Goal: Information Seeking & Learning: Check status

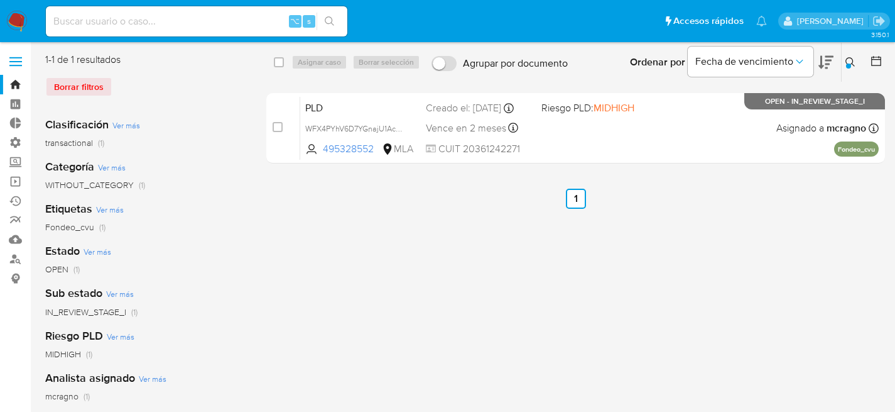
click at [89, 10] on div "⌥ s" at bounding box center [197, 21] width 302 height 30
click at [92, 13] on input at bounding box center [197, 21] width 302 height 16
paste input "776822838"
type input "776822838"
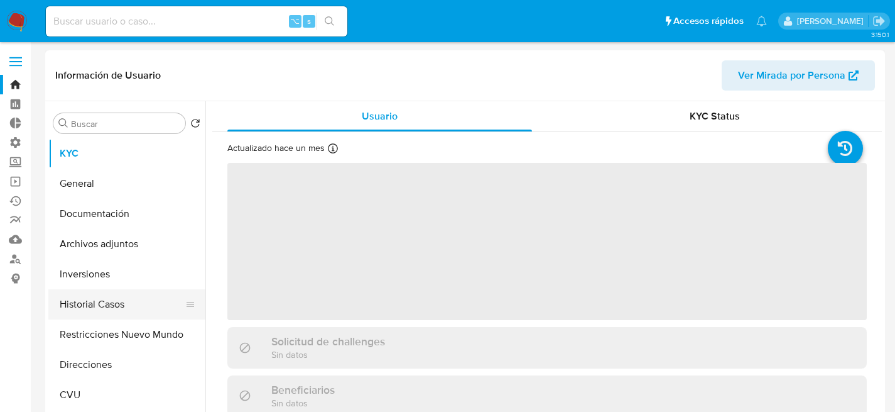
click at [106, 309] on button "Historial Casos" at bounding box center [121, 304] width 147 height 30
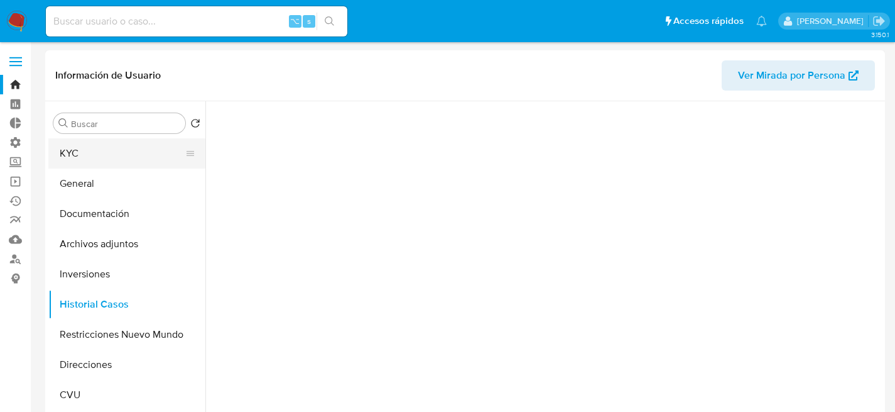
select select "10"
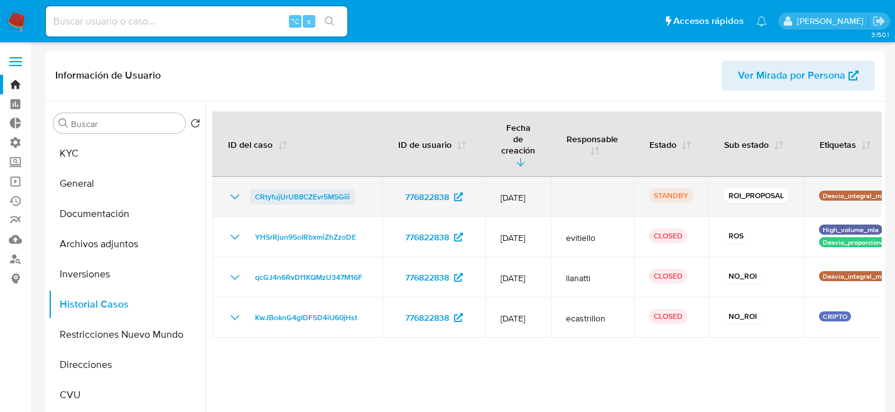
click at [313, 189] on span "CRtyfujUrUB8CZEvr5M5Giii" at bounding box center [302, 196] width 95 height 15
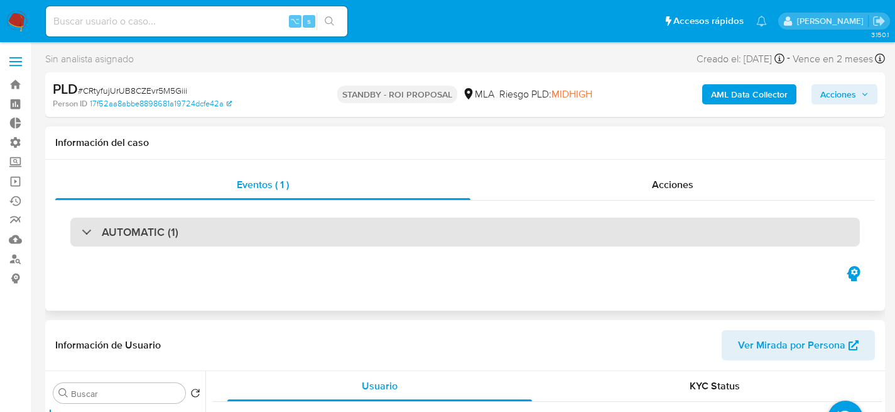
click at [173, 243] on div "AUTOMATIC (1)" at bounding box center [465, 231] width 790 height 29
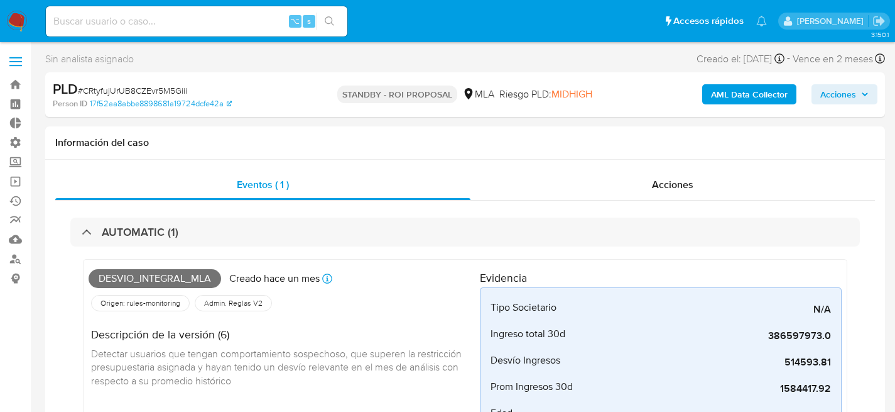
select select "10"
click at [145, 21] on input at bounding box center [197, 21] width 302 height 16
paste input "iYQ7mAaY10MDfXxqDTuUVqPy"
type input "iYQ7mAaY10MDfXxqDTuUVqPy"
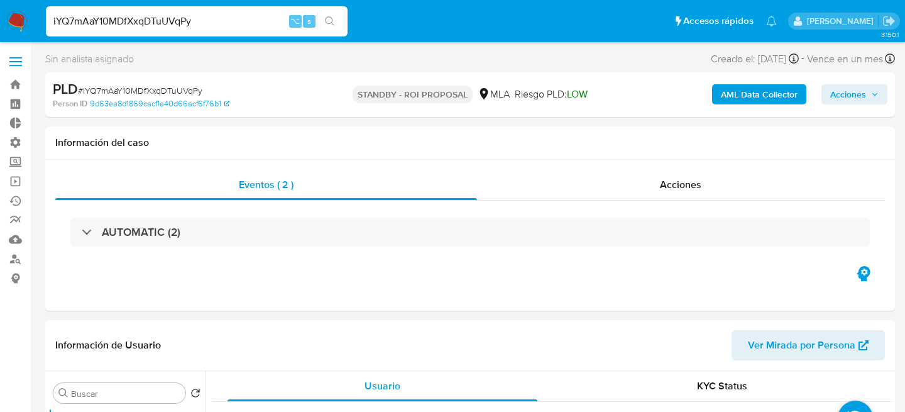
select select "10"
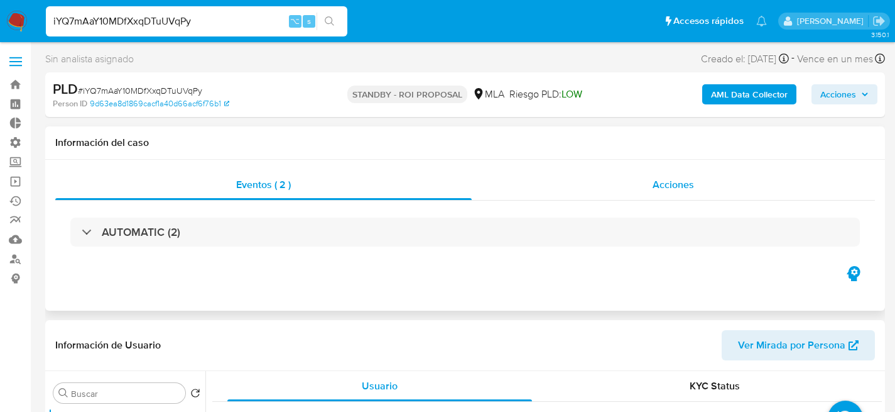
click at [652, 191] on div "Acciones" at bounding box center [673, 185] width 403 height 30
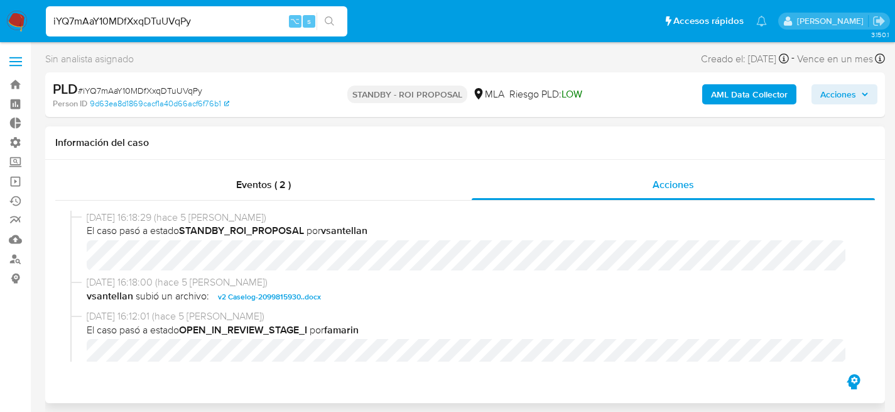
click at [248, 298] on span "v2 Caselog-2099815930..docx" at bounding box center [269, 296] width 103 height 15
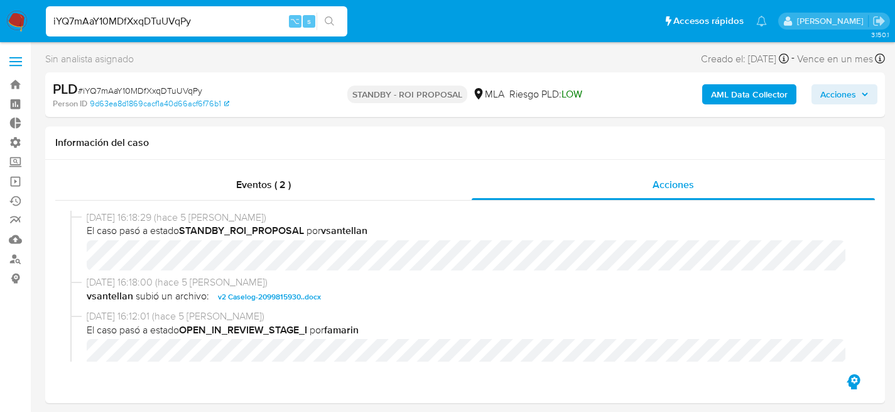
click at [162, 95] on span "# iYQ7mAaY10MDfXxqDTuUVqPy" at bounding box center [140, 90] width 124 height 13
copy span "iYQ7mAaY10MDfXxqDTuUVqPy"
click at [189, 16] on input "iYQ7mAaY10MDfXxqDTuUVqPy" at bounding box center [197, 21] width 302 height 16
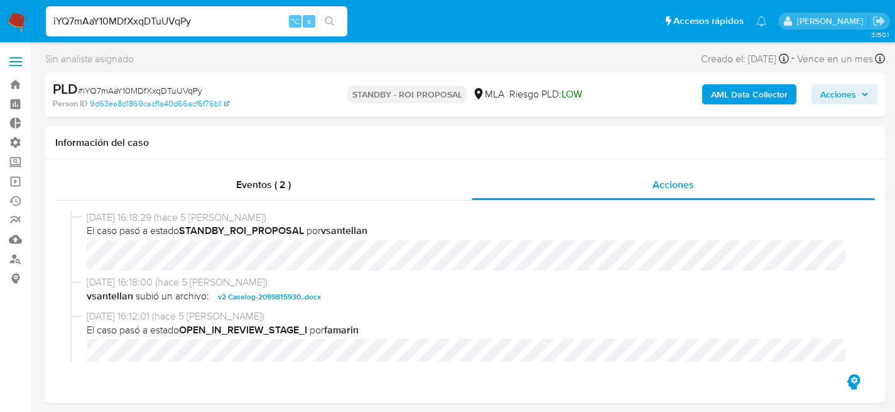
paste input "kXbQ1irCK1yenCtNLVfUQvci"
type input "kXbQ1irCK1yenCtNLVfUQvci"
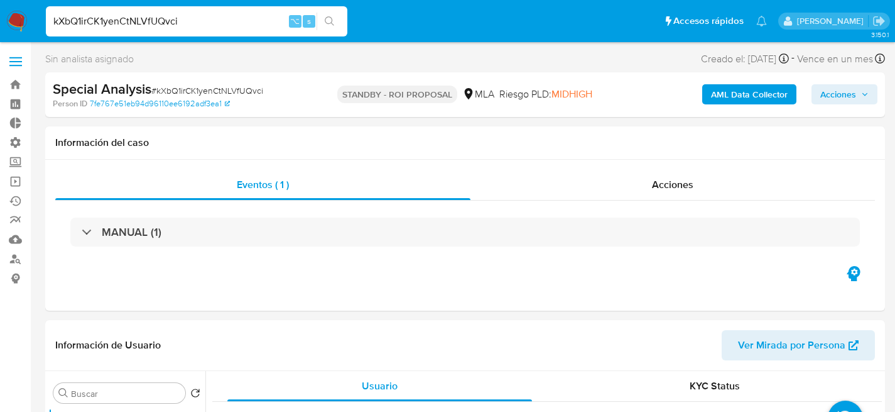
select select "10"
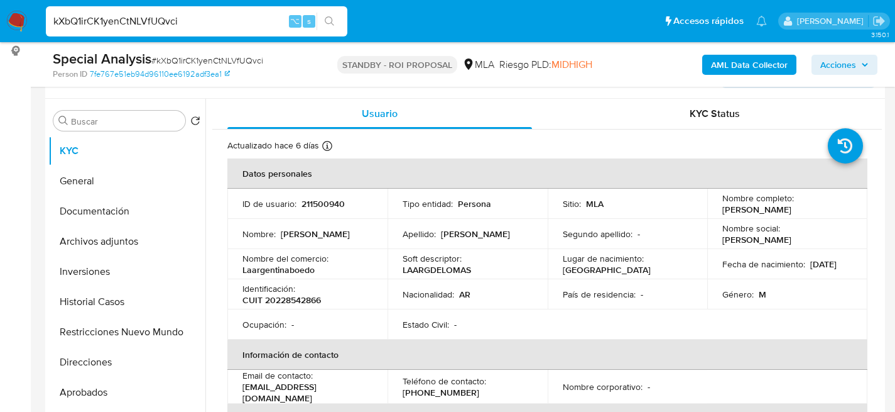
scroll to position [287, 0]
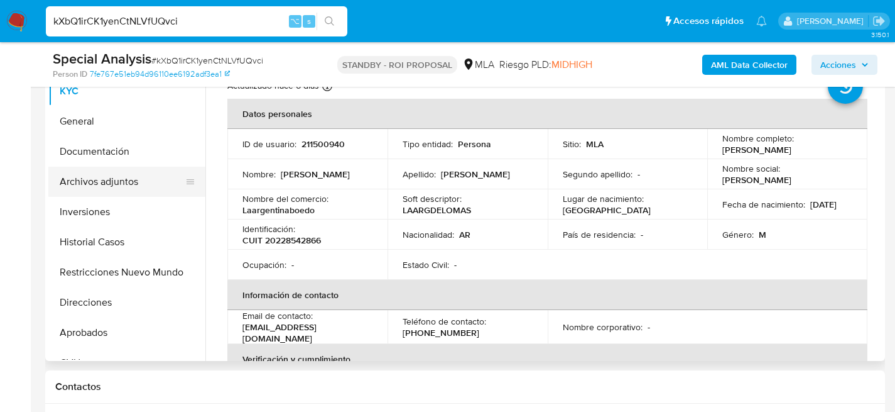
click at [101, 193] on button "Archivos adjuntos" at bounding box center [121, 182] width 147 height 30
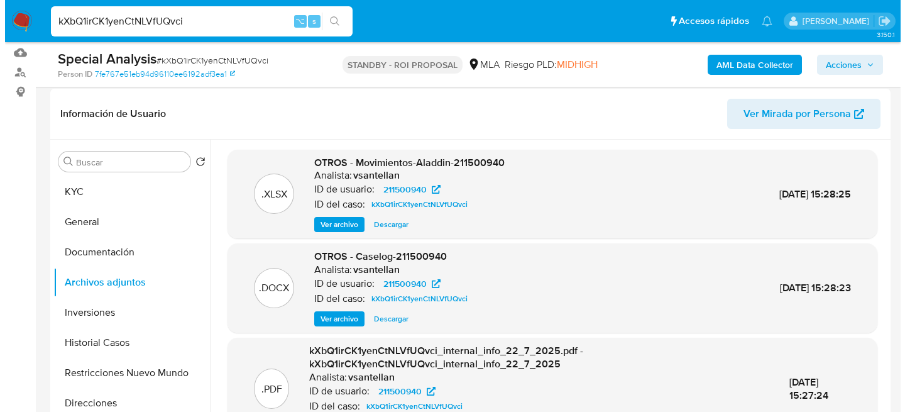
scroll to position [18, 0]
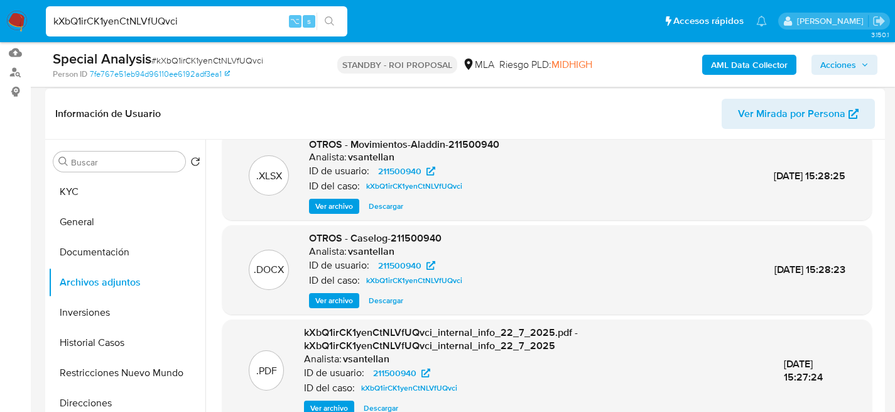
click at [318, 294] on span "Ver archivo" at bounding box center [334, 300] width 38 height 13
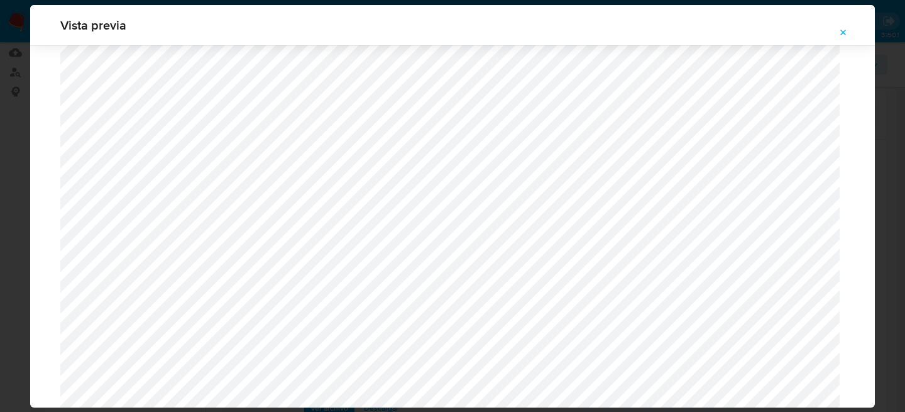
scroll to position [1372, 0]
drag, startPoint x: 102, startPoint y: 36, endPoint x: 123, endPoint y: 35, distance: 20.8
click at [101, 36] on div "Vista previa" at bounding box center [452, 25] width 844 height 40
click at [846, 30] on icon "Attachment preview" at bounding box center [843, 33] width 10 height 10
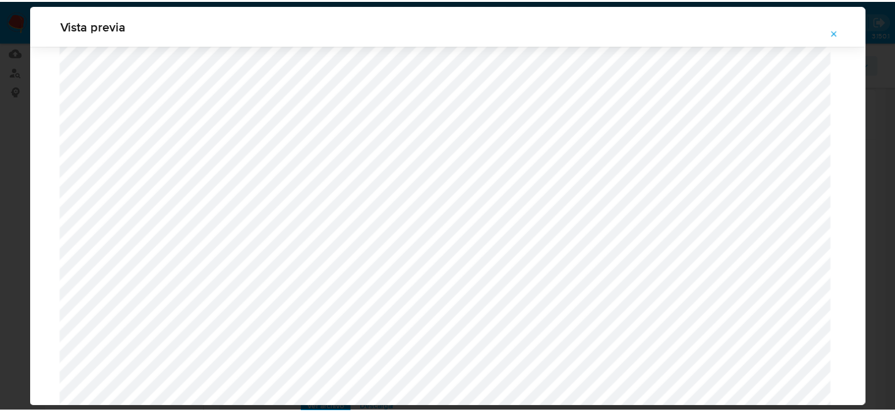
scroll to position [40, 0]
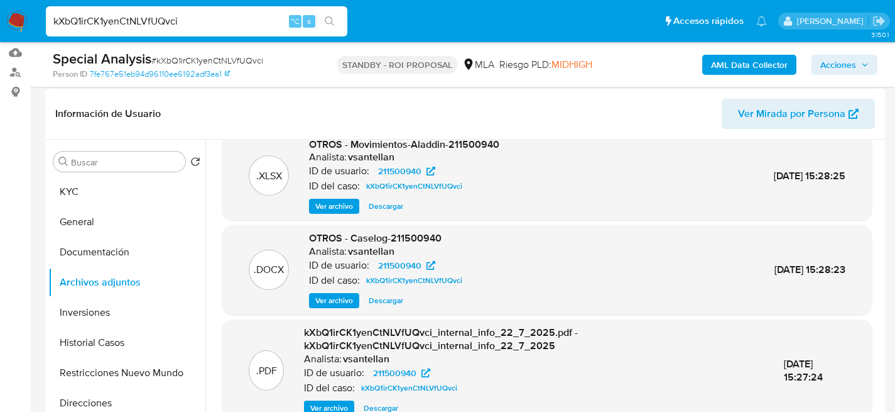
click at [82, 20] on input "kXbQ1irCK1yenCtNLVfUQvci" at bounding box center [197, 21] width 302 height 16
paste input "P7T9pkedG5SIuloVfVGzARMw"
type input "P7T9pkedG5SIuloVfVGzARMw"
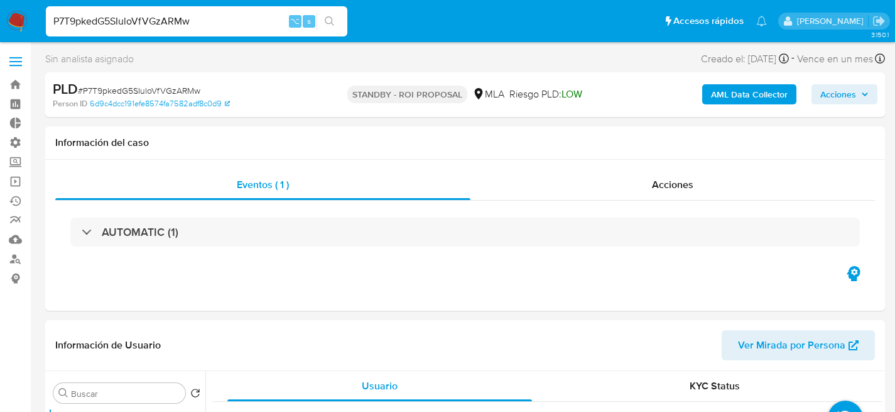
select select "10"
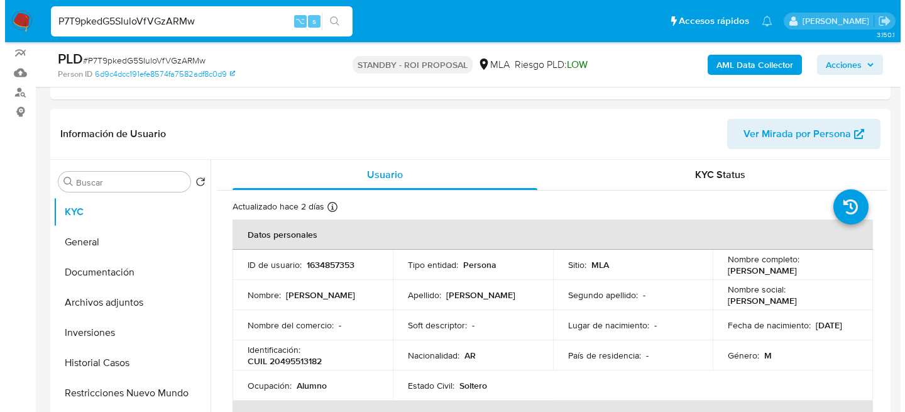
scroll to position [239, 0]
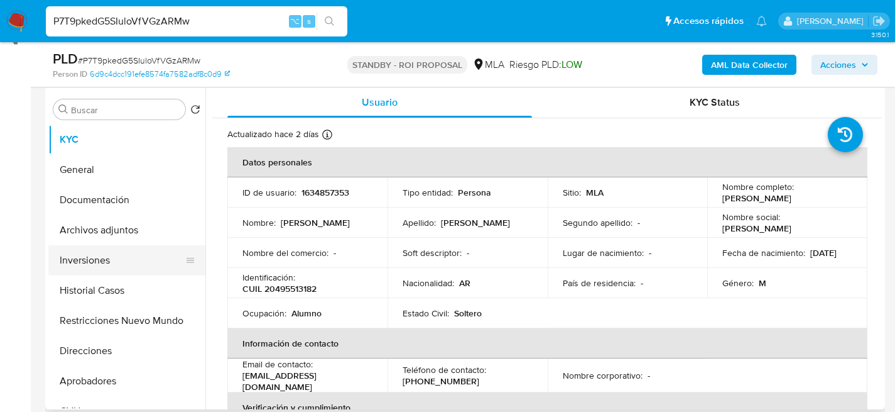
click at [80, 266] on button "Inversiones" at bounding box center [121, 260] width 147 height 30
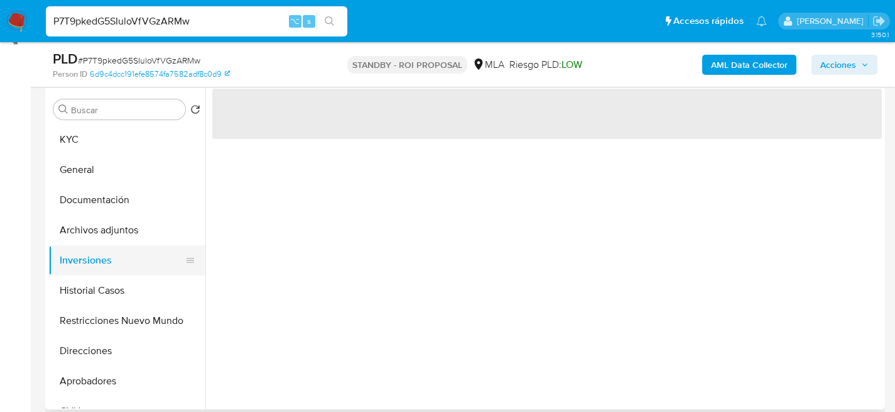
click at [83, 251] on button "Inversiones" at bounding box center [121, 260] width 147 height 30
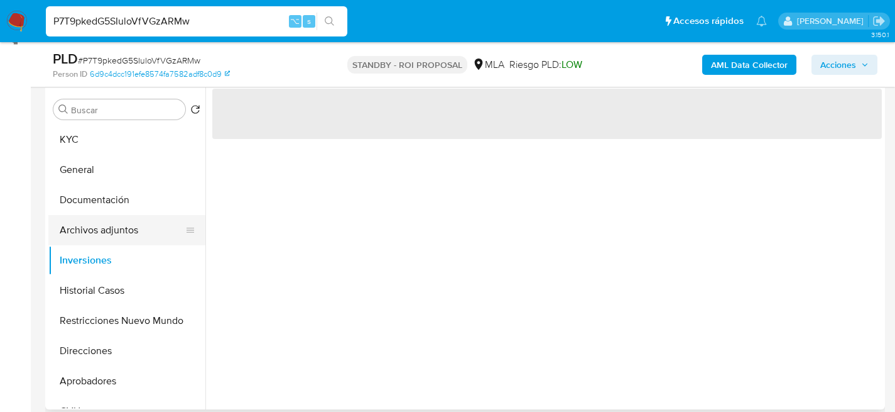
click at [84, 238] on button "Archivos adjuntos" at bounding box center [121, 230] width 147 height 30
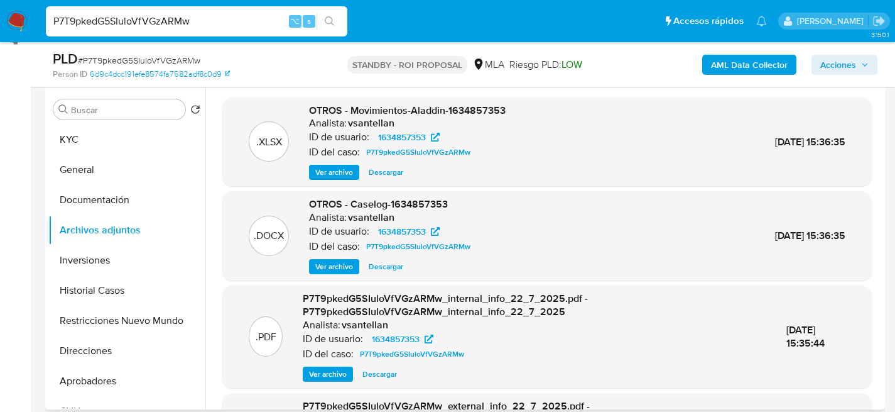
click at [330, 271] on span "Ver archivo" at bounding box center [334, 266] width 38 height 13
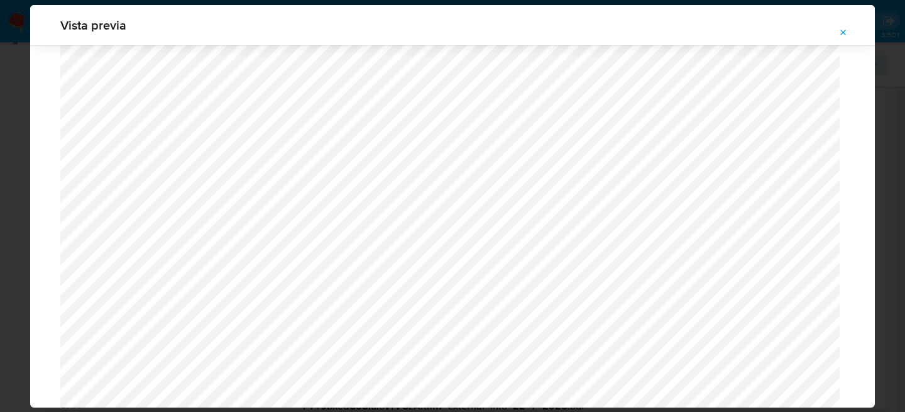
scroll to position [767, 0]
drag, startPoint x: 849, startPoint y: 30, endPoint x: 711, endPoint y: 58, distance: 141.1
click at [849, 30] on button "Attachment preview" at bounding box center [843, 33] width 28 height 20
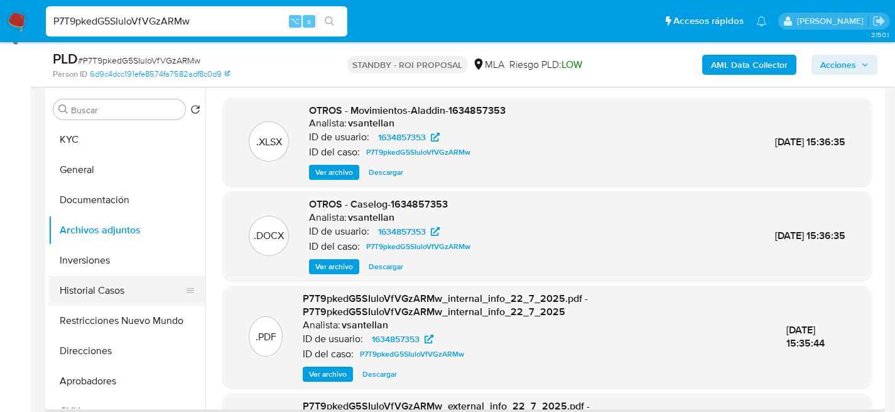
click at [96, 300] on button "Historial Casos" at bounding box center [121, 290] width 147 height 30
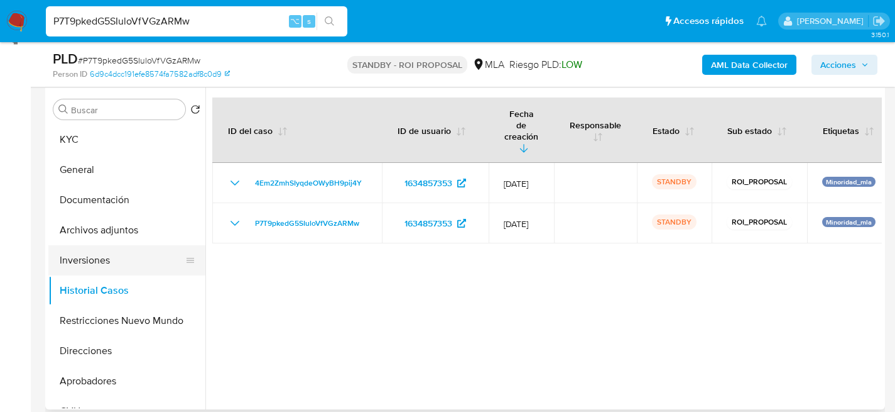
drag, startPoint x: 130, startPoint y: 259, endPoint x: 128, endPoint y: 253, distance: 7.2
click at [131, 259] on button "Inversiones" at bounding box center [121, 260] width 147 height 30
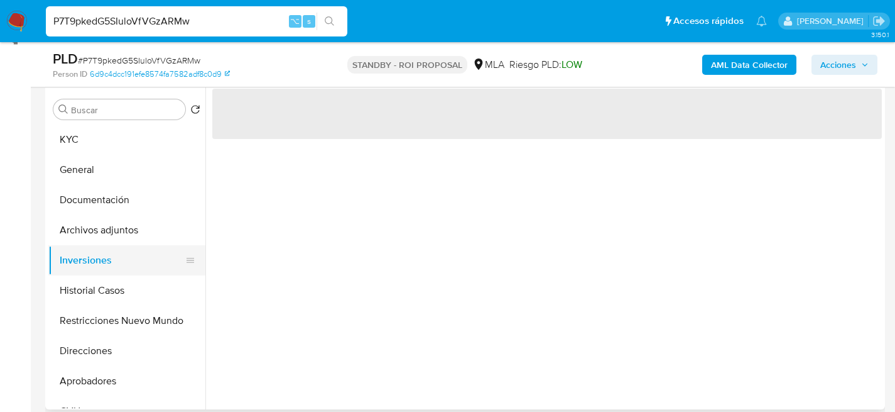
click at [127, 247] on button "Inversiones" at bounding box center [121, 260] width 147 height 30
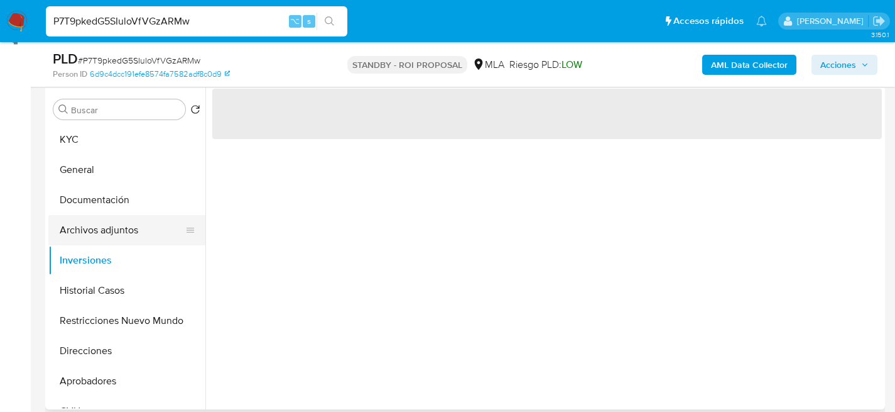
click at [128, 242] on button "Archivos adjuntos" at bounding box center [121, 230] width 147 height 30
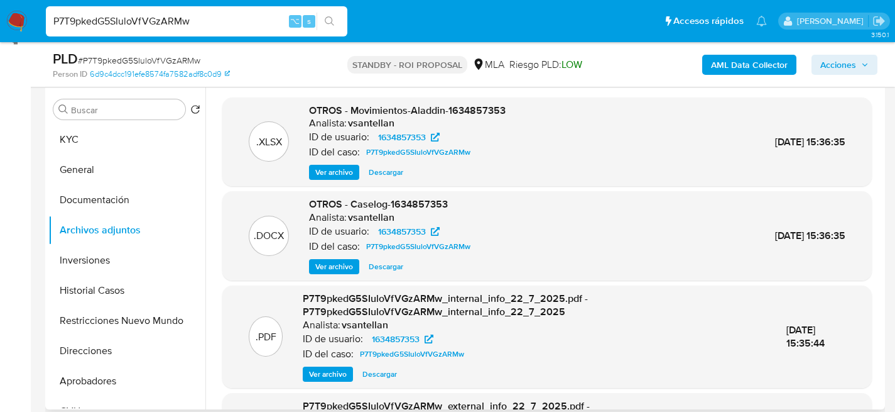
click at [327, 271] on span "Ver archivo" at bounding box center [334, 266] width 38 height 13
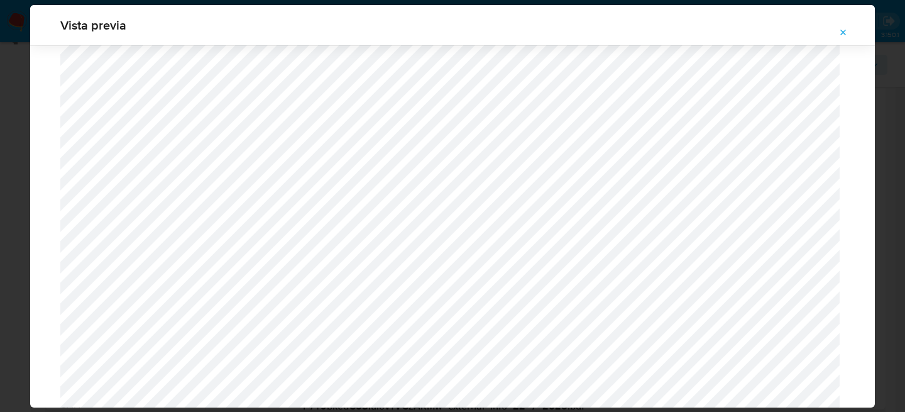
scroll to position [606, 0]
click at [843, 30] on icon "Attachment preview" at bounding box center [843, 33] width 10 height 10
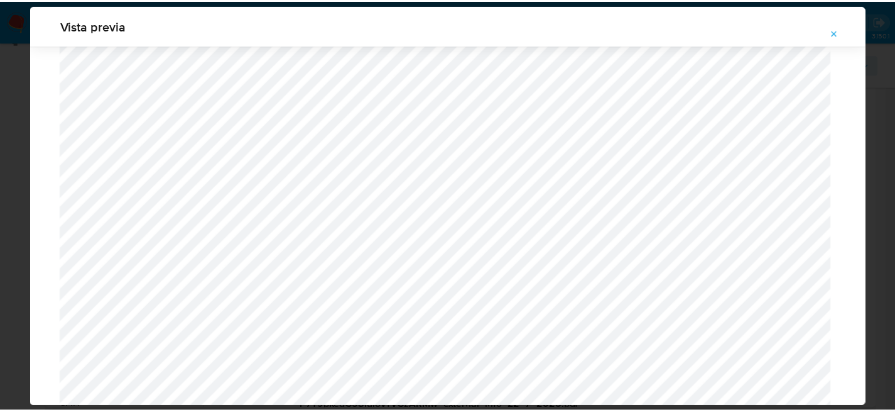
scroll to position [40, 0]
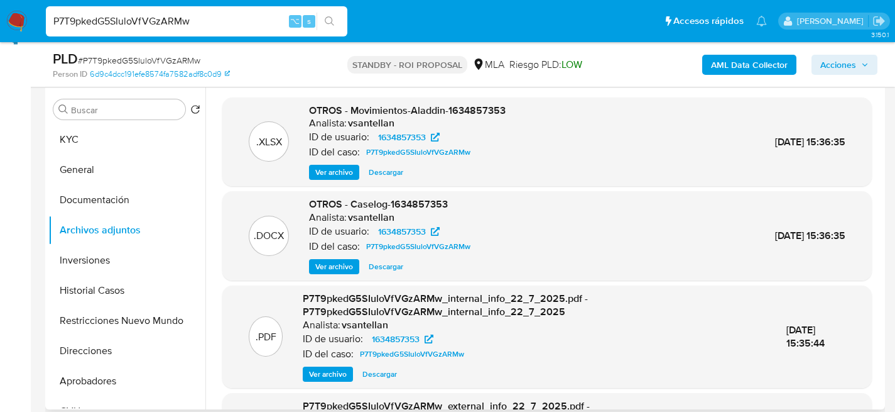
click at [30, 42] on link "Consolidado" at bounding box center [75, 39] width 150 height 19
click at [57, 29] on div "P7T9pkedG5SIuloVfVGzARMw ⌥ s" at bounding box center [197, 21] width 302 height 30
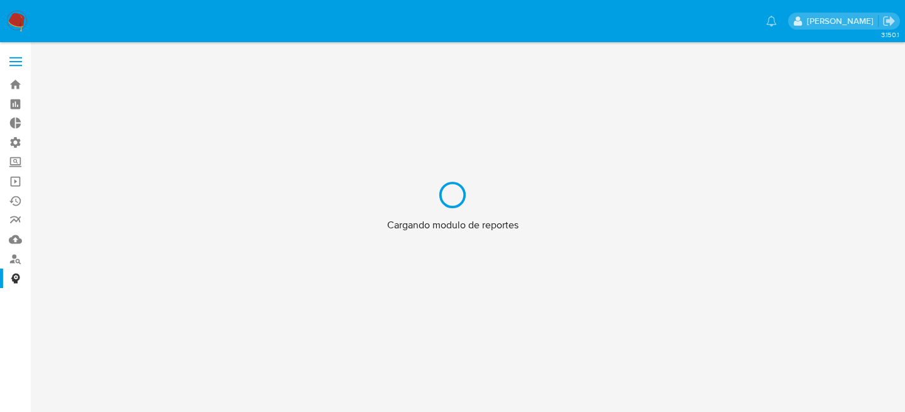
click at [98, 24] on div "Cargando modulo de reportes" at bounding box center [452, 206] width 905 height 412
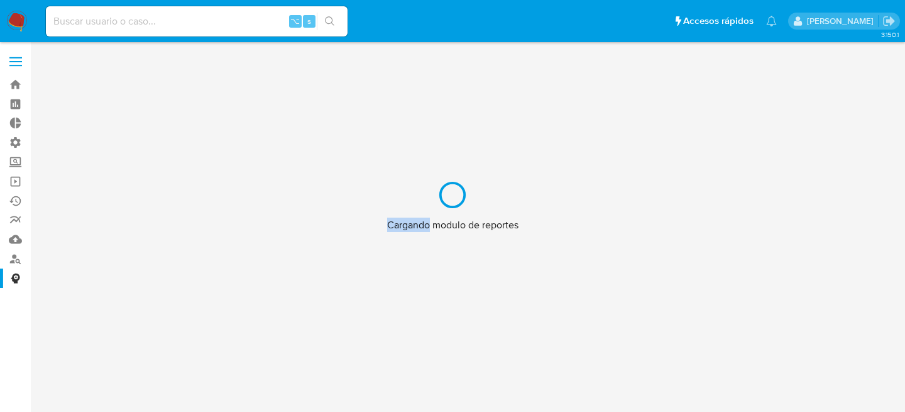
click at [98, 24] on div "Cargando modulo de reportes" at bounding box center [452, 206] width 905 height 412
click at [101, 23] on div "Cargando modulo de reportes" at bounding box center [452, 206] width 905 height 412
click at [109, 18] on div "Cargando modulo de reportes" at bounding box center [452, 206] width 905 height 412
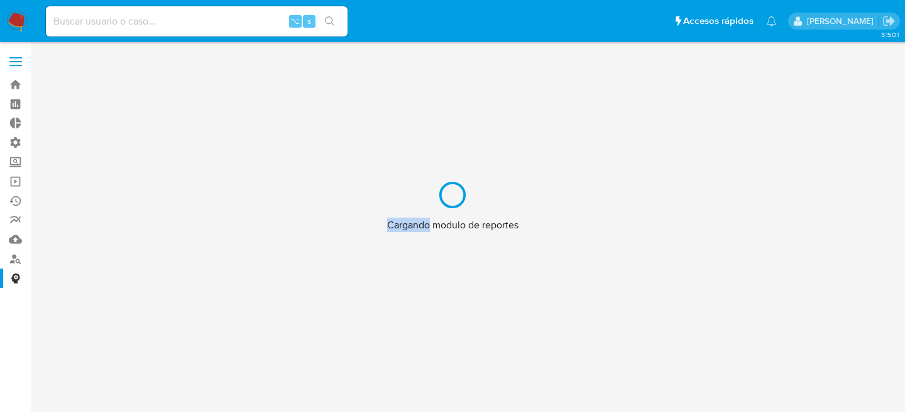
click at [109, 18] on div "Cargando modulo de reportes" at bounding box center [452, 206] width 905 height 412
click at [111, 16] on div "Cargando modulo de reportes" at bounding box center [452, 206] width 905 height 412
click at [25, 19] on div "Cargando modulo de reportes" at bounding box center [452, 206] width 905 height 412
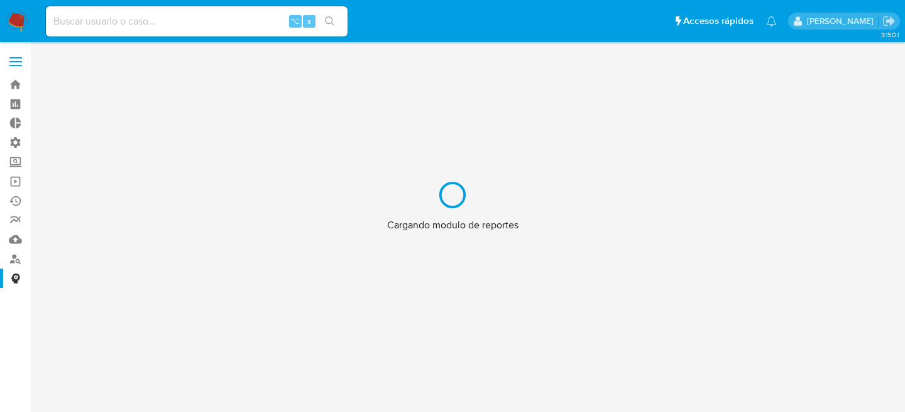
click at [23, 19] on div "Cargando modulo de reportes" at bounding box center [452, 206] width 905 height 412
click at [23, 18] on div "Cargando modulo de reportes" at bounding box center [452, 206] width 905 height 412
click at [18, 18] on div "Pausado Ver notificaciones ⌥ s Accesos rápidos Presiona las siguientes teclas p…" at bounding box center [452, 206] width 905 height 412
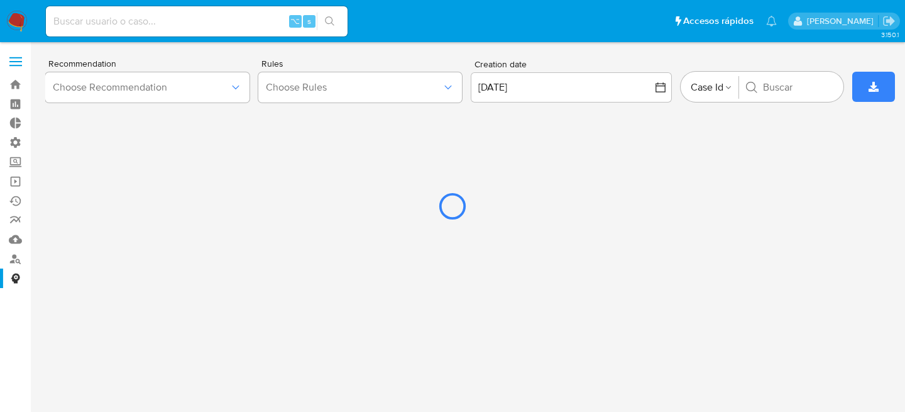
click at [119, 9] on div at bounding box center [452, 206] width 905 height 412
click at [120, 22] on div at bounding box center [452, 206] width 905 height 412
click at [21, 18] on div at bounding box center [452, 206] width 905 height 412
click at [12, 22] on div at bounding box center [452, 206] width 905 height 412
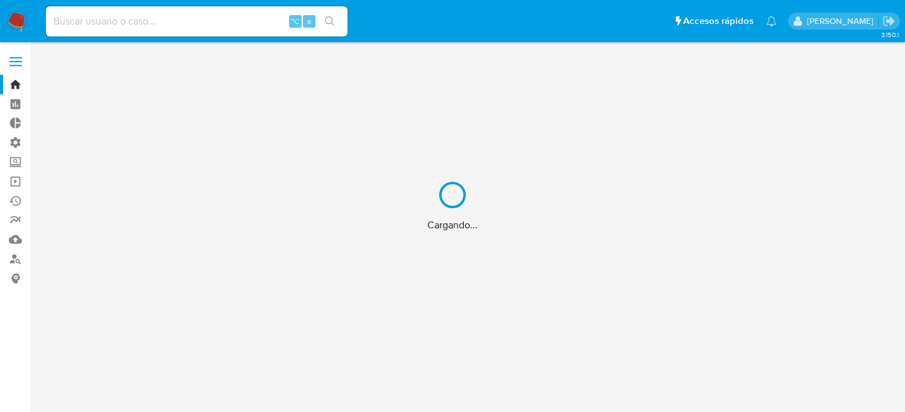
click at [182, 16] on div "Cargando..." at bounding box center [452, 206] width 905 height 412
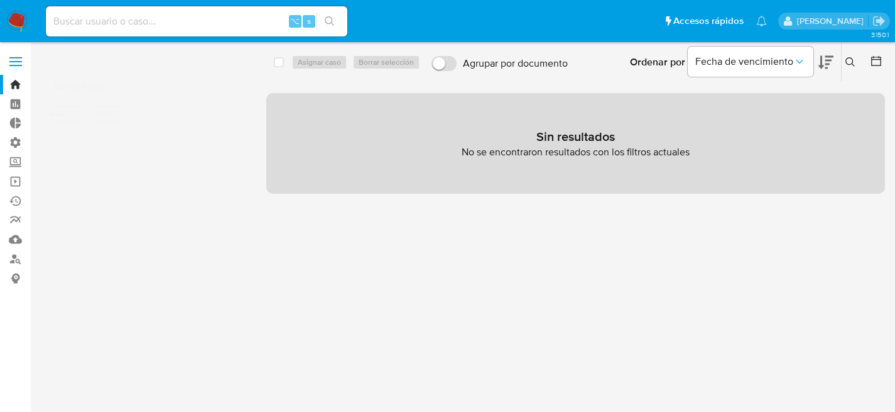
click at [93, 26] on input at bounding box center [197, 21] width 302 height 16
paste input "1073697532"
type input "1073697532"
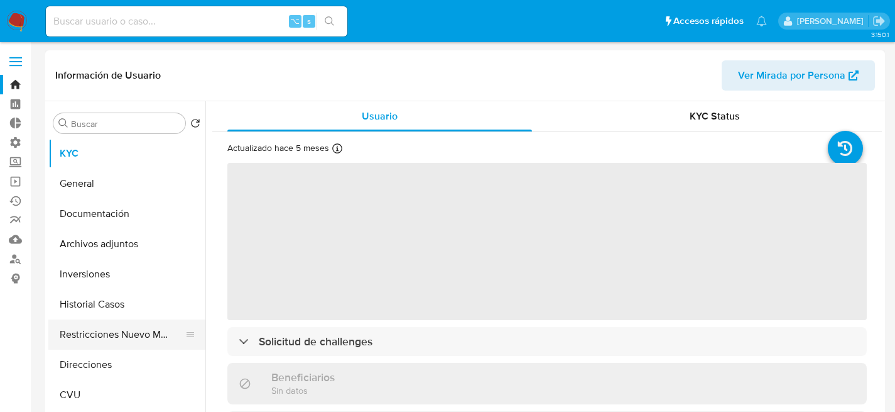
click at [124, 334] on button "Restricciones Nuevo Mundo" at bounding box center [121, 334] width 147 height 30
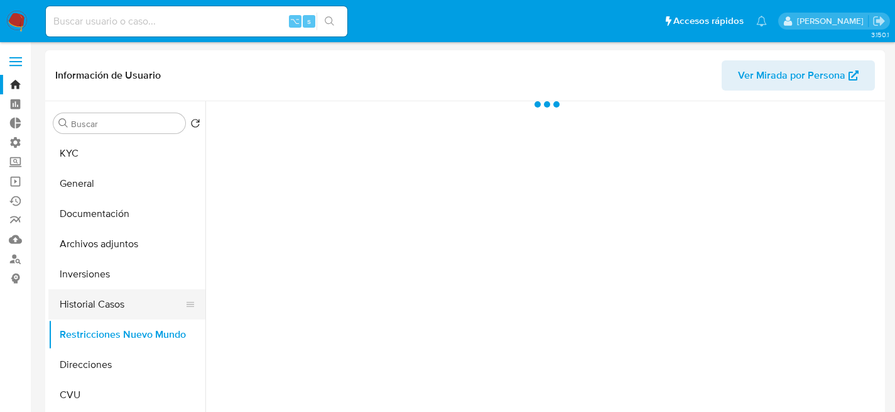
click at [130, 312] on button "Historial Casos" at bounding box center [121, 304] width 147 height 30
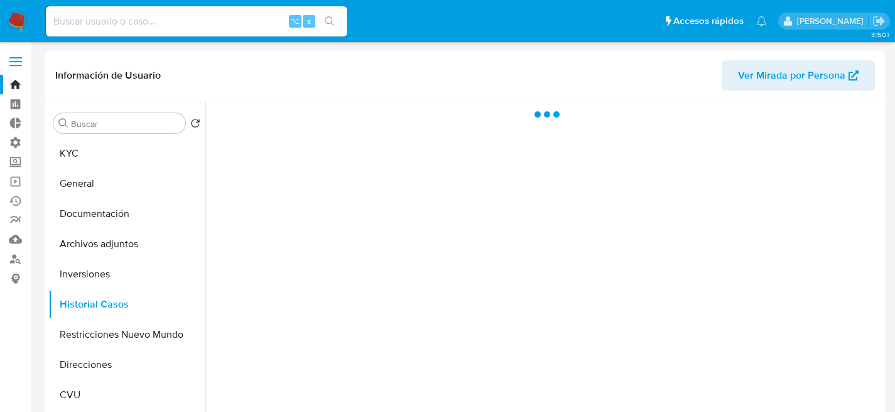
select select "10"
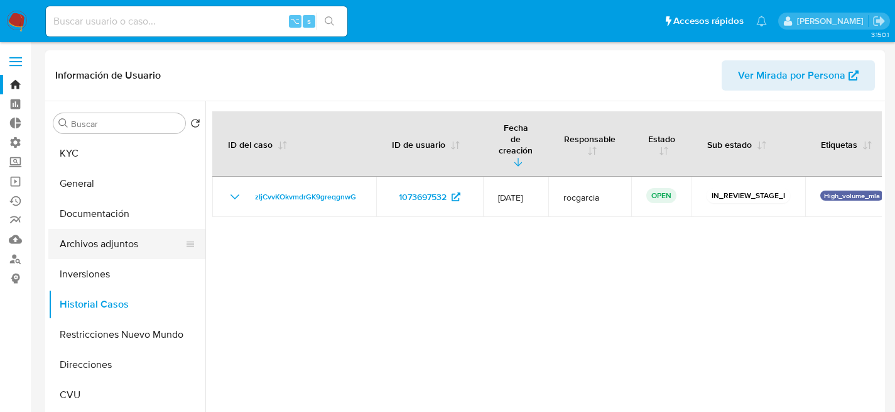
click at [100, 243] on button "Archivos adjuntos" at bounding box center [121, 244] width 147 height 30
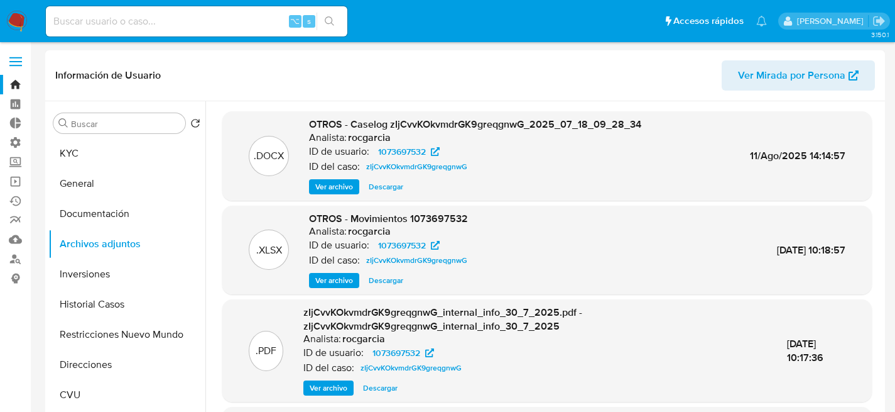
click at [342, 175] on div "OTROS - Caselog zIjCvvKOkvmdrGK9greqgnwG_2025_07_18_09_28_34 Analista: rocgarci…" at bounding box center [475, 155] width 332 height 77
click at [341, 178] on div "OTROS - Caselog zIjCvvKOkvmdrGK9greqgnwG_2025_07_18_09_28_34 Analista: rocgarci…" at bounding box center [475, 155] width 332 height 77
click at [341, 177] on div "OTROS - Caselog zIjCvvKOkvmdrGK9greqgnwG_2025_07_18_09_28_34 Analista: rocgarci…" at bounding box center [475, 155] width 332 height 77
click at [336, 197] on div ".DOCX OTROS - Caselog zIjCvvKOkvmdrGK9greqgnwG_2025_07_18_09_28_34 Analista: ro…" at bounding box center [547, 155] width 650 height 89
click at [335, 191] on span "Ver archivo" at bounding box center [334, 186] width 38 height 13
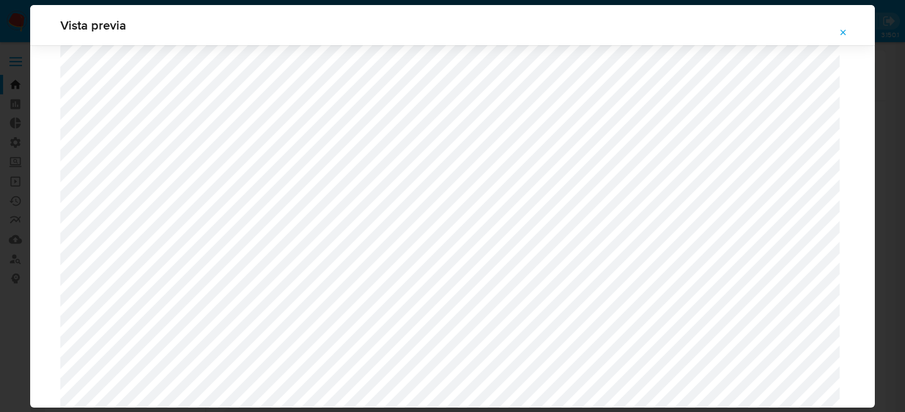
scroll to position [1626, 0]
click at [844, 28] on icon "Attachment preview" at bounding box center [843, 33] width 10 height 10
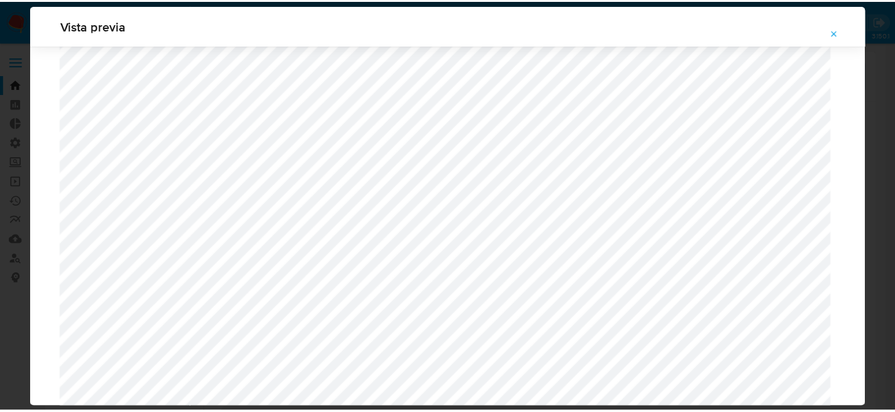
scroll to position [40, 0]
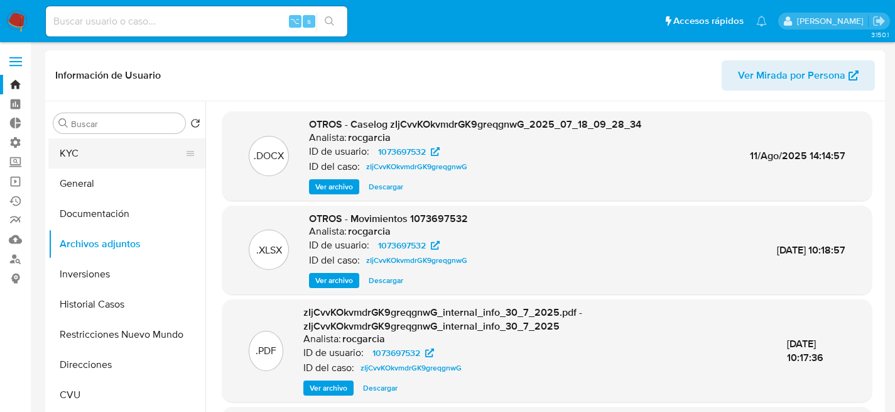
click at [85, 167] on button "KYC" at bounding box center [121, 153] width 147 height 30
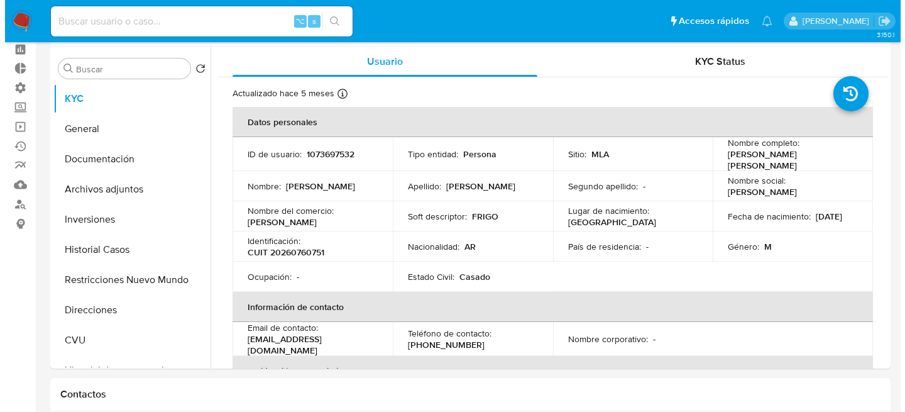
scroll to position [54, 0]
